Goal: Transaction & Acquisition: Book appointment/travel/reservation

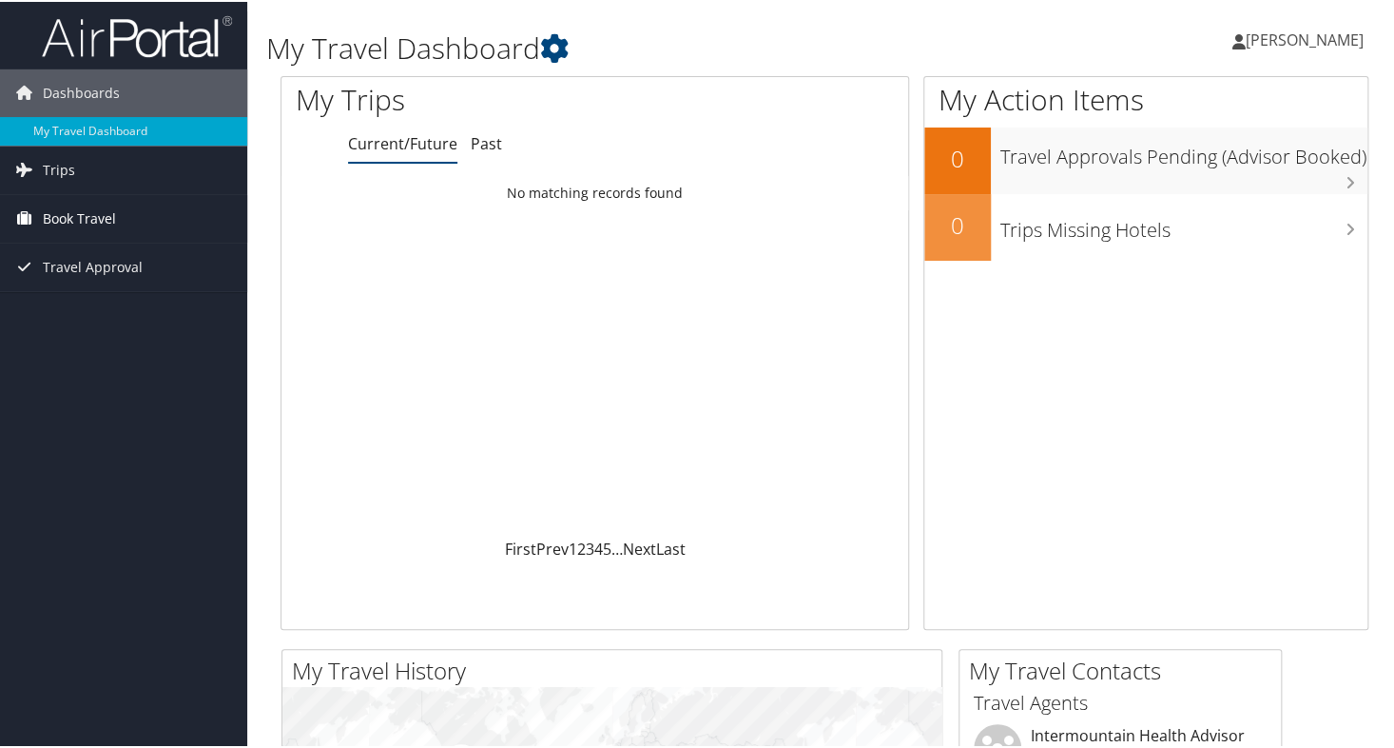
click at [112, 212] on span "Book Travel" at bounding box center [79, 217] width 73 height 48
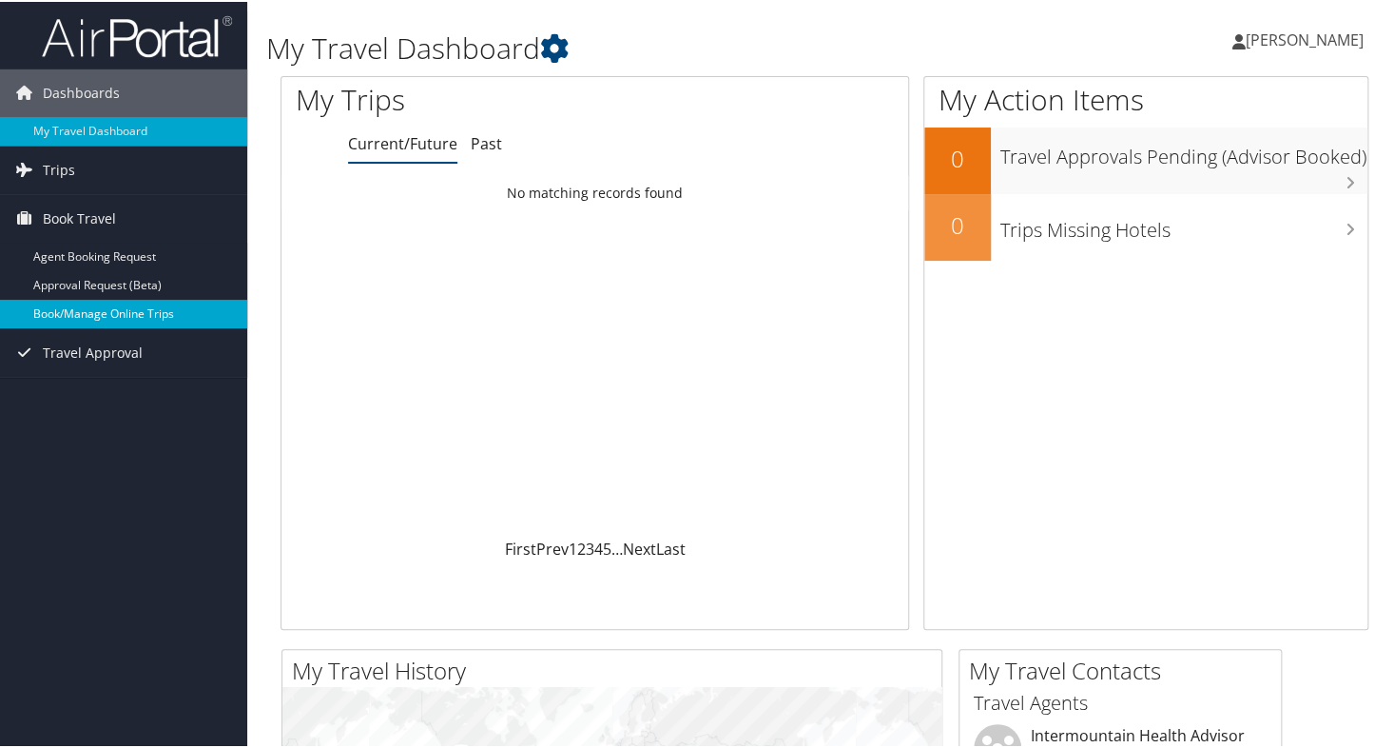
click at [111, 315] on link "Book/Manage Online Trips" at bounding box center [123, 312] width 247 height 29
click at [100, 309] on link "Book/Manage Online Trips" at bounding box center [123, 312] width 247 height 29
